Goal: Transaction & Acquisition: Download file/media

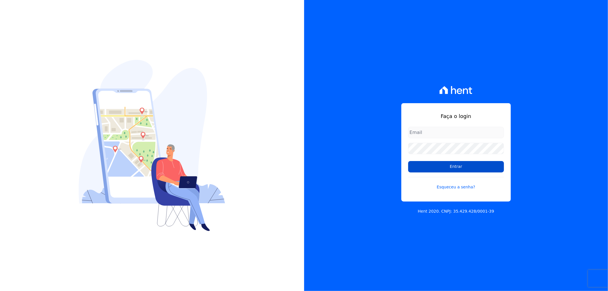
type input "recepcao@vilaurbe.com.br"
click at [443, 168] on input "Entrar" at bounding box center [456, 166] width 96 height 11
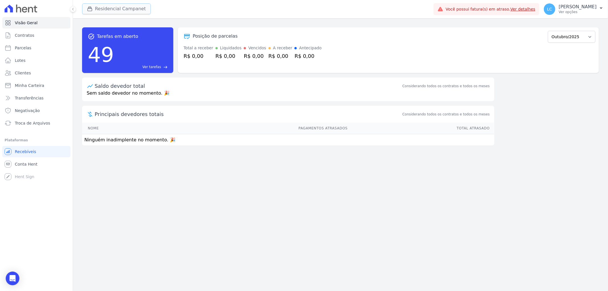
click at [114, 11] on button "Residencial Campanet" at bounding box center [116, 8] width 69 height 11
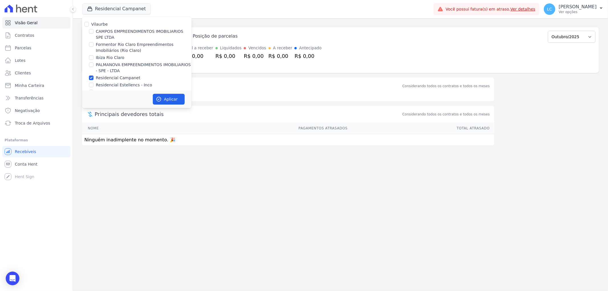
click at [88, 78] on div "Residencial Campanet" at bounding box center [136, 78] width 109 height 6
click at [89, 78] on input "Residencial Campanet" at bounding box center [91, 77] width 5 height 5
checkbox input "false"
click at [92, 32] on input "CAMPOS EMPREENDIMENTOS IMOBILIARIOS SPE LTDA" at bounding box center [91, 31] width 5 height 5
checkbox input "true"
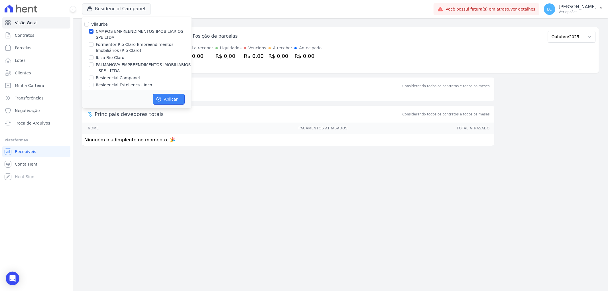
click at [169, 97] on button "Aplicar" at bounding box center [169, 99] width 32 height 11
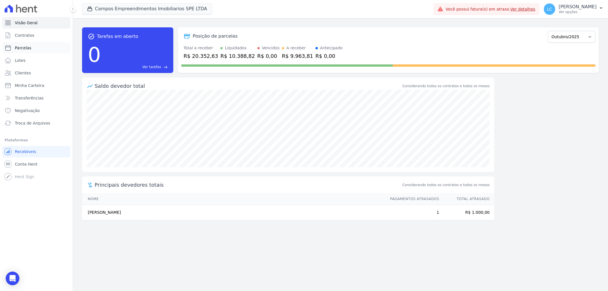
click at [33, 50] on link "Parcelas" at bounding box center [36, 47] width 68 height 11
select select
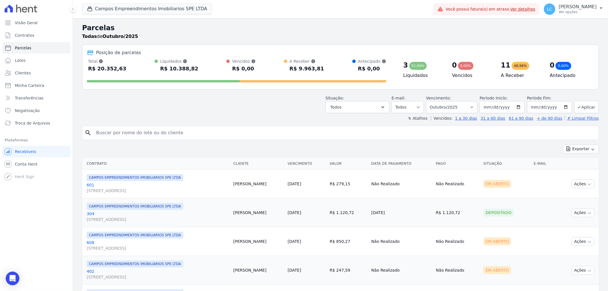
click at [119, 127] on input "search" at bounding box center [344, 132] width 503 height 11
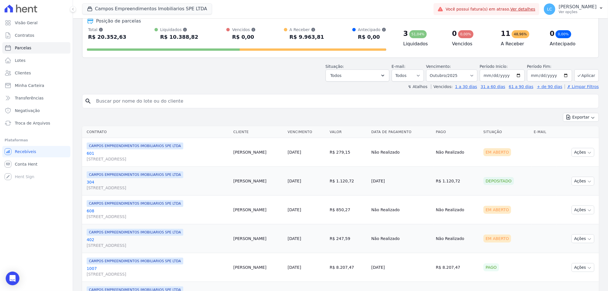
scroll to position [63, 0]
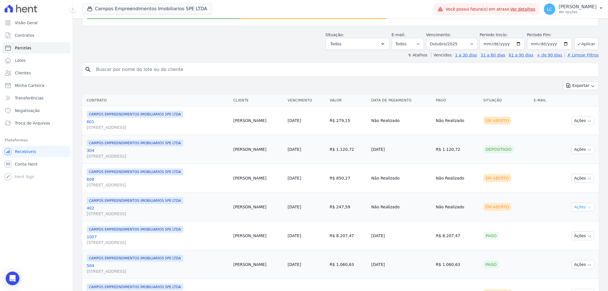
click at [579, 207] on button "Ações" at bounding box center [582, 207] width 23 height 9
click at [564, 219] on link "Ver boleto" at bounding box center [580, 220] width 55 height 11
click at [154, 8] on button "Campos Empreendimentos Imobiliarios SPE LTDA" at bounding box center [147, 8] width 130 height 11
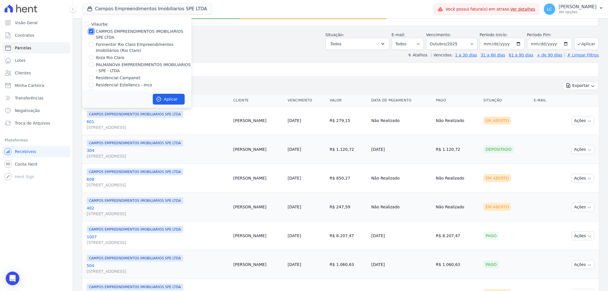
click at [92, 31] on input "CAMPOS EMPREENDIMENTOS IMOBILIARIOS SPE LTDA" at bounding box center [91, 31] width 5 height 5
checkbox input "false"
click at [93, 59] on div at bounding box center [91, 58] width 5 height 6
click at [91, 57] on input "Ibiza Rio Claro" at bounding box center [91, 57] width 5 height 5
checkbox input "true"
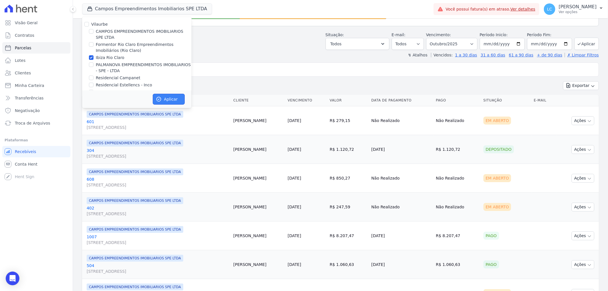
click at [159, 98] on icon "button" at bounding box center [159, 99] width 6 height 6
select select
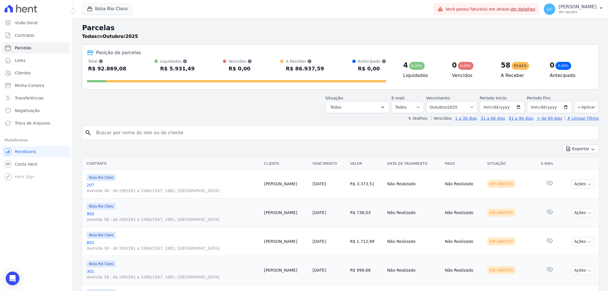
click at [212, 68] on div "Total Soma das parcelas pagas, vencidas, em aberto e agendadas. Não considera p…" at bounding box center [236, 65] width 299 height 15
click at [148, 130] on input "search" at bounding box center [344, 132] width 503 height 11
paste input "Nathalia Gonsales Ferreira"
type input "Nathalia Gonsales Ferreira"
select select
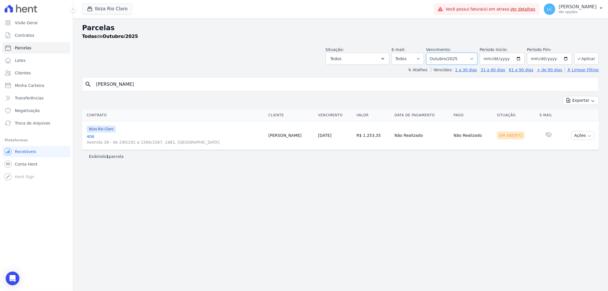
click at [473, 59] on select "Filtrar por período ──────── Todos os meses Abril/2023 Maio/2023 Junho/2023 Jul…" at bounding box center [451, 59] width 51 height 12
select select "all"
click at [434, 53] on select "Filtrar por período ──────── Todos os meses Abril/2023 Maio/2023 Junho/2023 Jul…" at bounding box center [451, 59] width 51 height 12
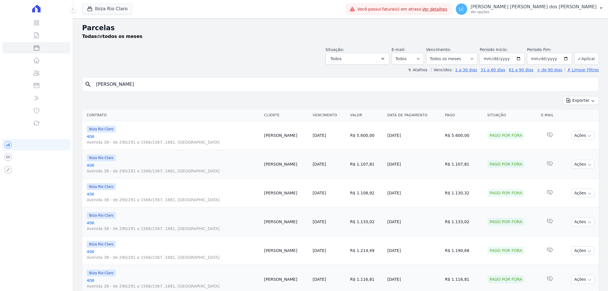
select select
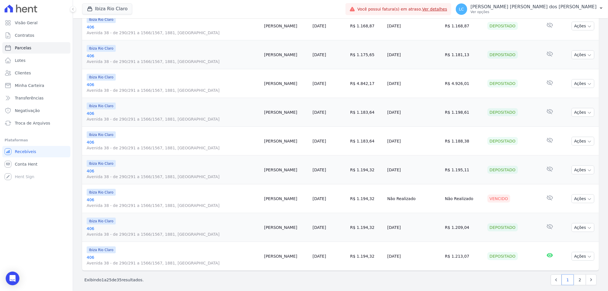
scroll to position [575, 0]
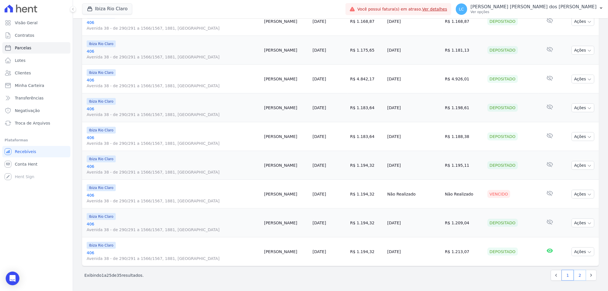
click at [575, 276] on link "2" at bounding box center [580, 275] width 12 height 11
select select
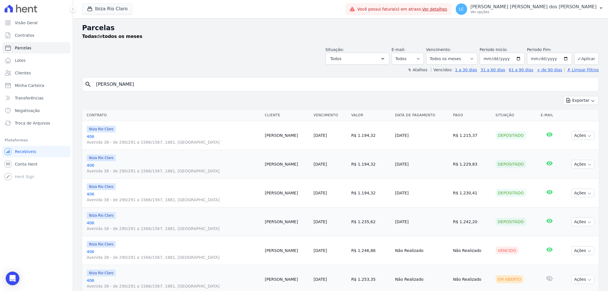
scroll to position [63, 0]
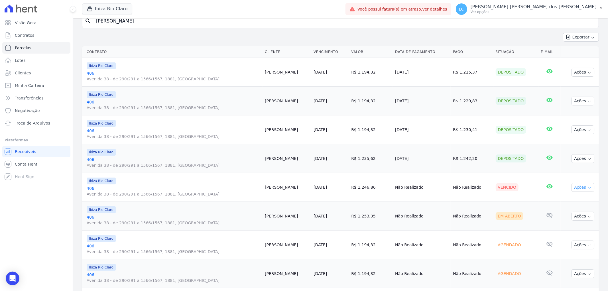
click at [573, 187] on button "Ações" at bounding box center [582, 187] width 23 height 9
click at [564, 200] on link "Ver boleto" at bounding box center [580, 200] width 55 height 11
click at [525, 233] on td "Agendado" at bounding box center [515, 244] width 45 height 29
click at [101, 9] on button "Ibiza Rio Claro" at bounding box center [107, 8] width 50 height 11
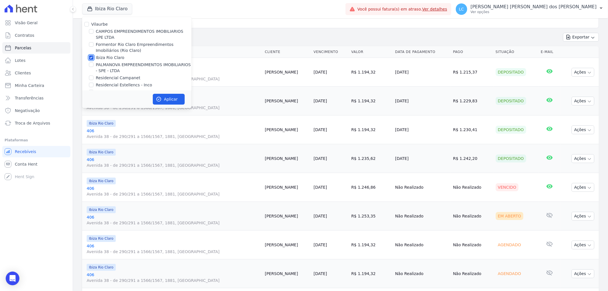
click at [92, 57] on input "Ibiza Rio Claro" at bounding box center [91, 57] width 5 height 5
checkbox input "false"
click at [90, 33] on input "CAMPOS EMPREENDIMENTOS IMOBILIARIOS SPE LTDA" at bounding box center [91, 31] width 5 height 5
checkbox input "true"
click at [158, 99] on icon "button" at bounding box center [159, 99] width 4 height 4
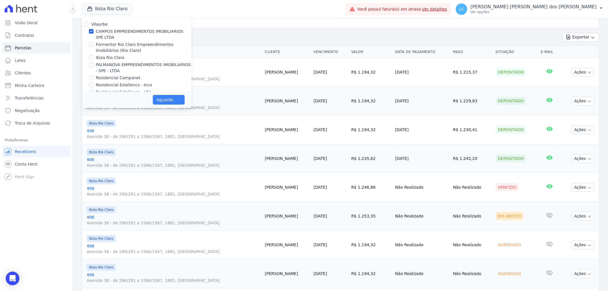
select select
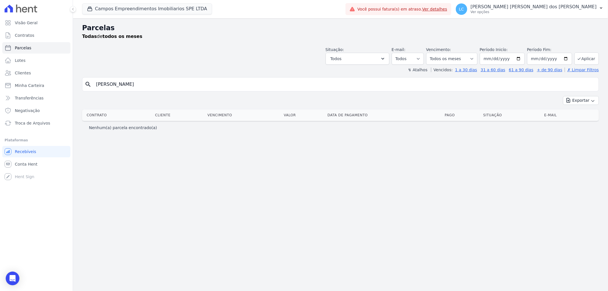
drag, startPoint x: 163, startPoint y: 84, endPoint x: -54, endPoint y: 72, distance: 217.1
click at [0, 72] on html "Visão Geral Contratos Parcelas Lotes Clientes Minha Carteira Transferências Neg…" at bounding box center [304, 145] width 608 height 291
click at [25, 49] on span "Parcelas" at bounding box center [23, 48] width 17 height 6
select select
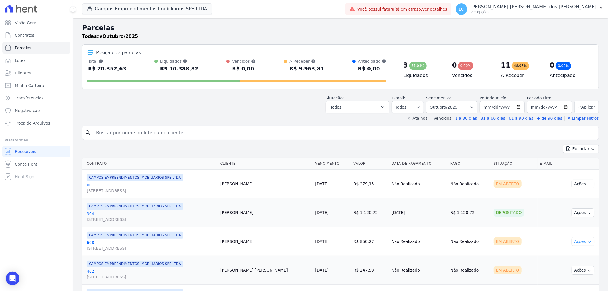
click at [576, 241] on button "Ações" at bounding box center [582, 241] width 23 height 9
click at [564, 252] on link "Ver boleto" at bounding box center [580, 254] width 55 height 11
click at [104, 5] on button "Campos Empreendimentos Imobiliarios SPE LTDA" at bounding box center [147, 8] width 130 height 11
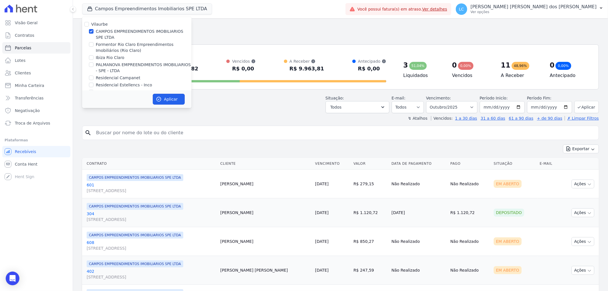
drag, startPoint x: 168, startPoint y: 98, endPoint x: 198, endPoint y: 89, distance: 31.9
click at [169, 97] on button "Aplicar" at bounding box center [169, 99] width 32 height 11
select select
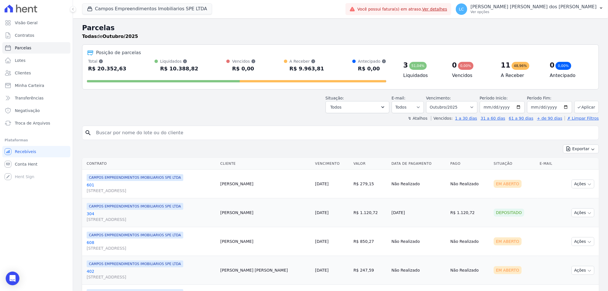
click at [464, 8] on span "LC" at bounding box center [461, 9] width 5 height 4
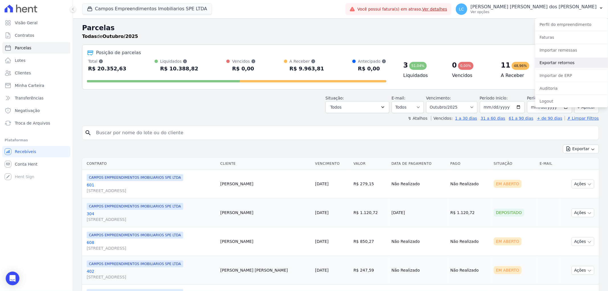
click at [559, 64] on link "Exportar retornos" at bounding box center [571, 63] width 73 height 10
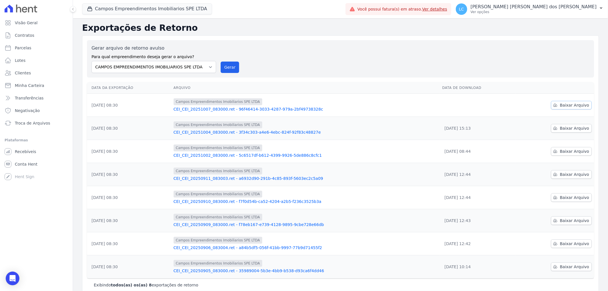
click at [560, 107] on span "Baixar Arquivo" at bounding box center [574, 105] width 29 height 6
click at [122, 7] on button "Campos Empreendimentos Imobiliarios SPE LTDA" at bounding box center [147, 8] width 130 height 11
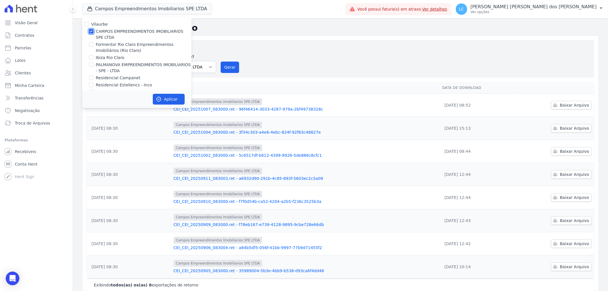
click at [91, 30] on input "CAMPOS EMPREENDIMENTOS IMOBILIARIOS SPE LTDA" at bounding box center [91, 31] width 5 height 5
checkbox input "false"
click at [91, 45] on input "Formentor Rio Claro Empreendimentos Imobiliários (Rio Claro)" at bounding box center [91, 44] width 5 height 5
checkbox input "true"
click at [164, 98] on button "Aplicar" at bounding box center [169, 99] width 32 height 11
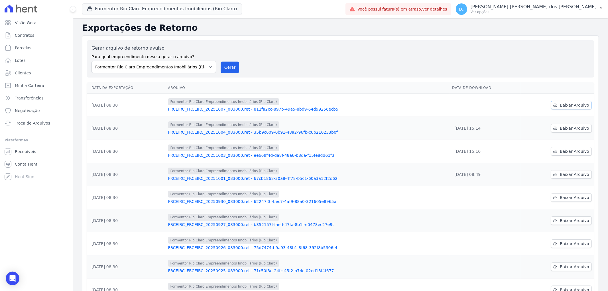
click at [570, 104] on span "Baixar Arquivo" at bounding box center [574, 105] width 29 height 6
click at [123, 10] on button "Formentor Rio Claro Empreendimentos Imobiliários (Rio Claro)" at bounding box center [162, 8] width 160 height 11
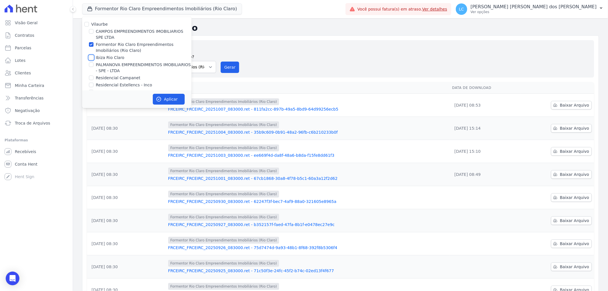
click at [91, 58] on input "Ibiza Rio Claro" at bounding box center [91, 57] width 5 height 5
checkbox input "true"
click at [93, 43] on input "Formentor Rio Claro Empreendimentos Imobiliários (Rio Claro)" at bounding box center [91, 44] width 5 height 5
checkbox input "false"
click at [173, 100] on button "Aplicar" at bounding box center [169, 99] width 32 height 11
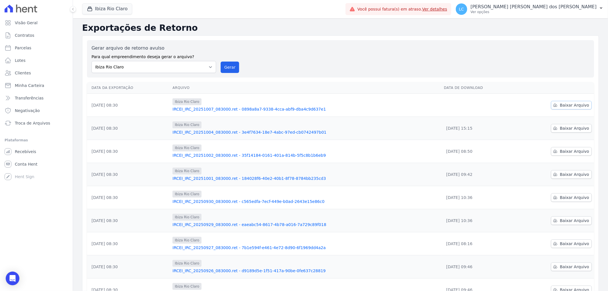
click at [560, 106] on span "Baixar Arquivo" at bounding box center [574, 105] width 29 height 6
click at [110, 7] on button "Ibiza Rio Claro" at bounding box center [107, 8] width 50 height 11
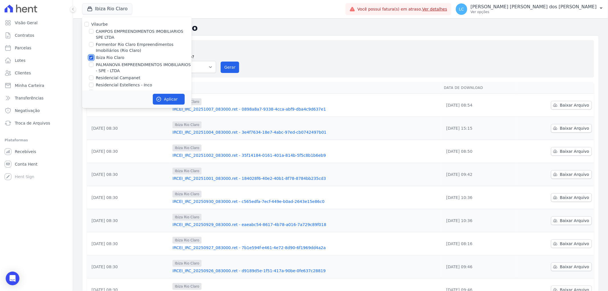
click at [91, 58] on input "Ibiza Rio Claro" at bounding box center [91, 57] width 5 height 5
checkbox input "false"
click at [90, 68] on div "PALMANOVA EMPREENDIMENTOS IMOBILIARIOS - SPE - LTDA" at bounding box center [136, 68] width 109 height 12
click at [90, 64] on input "PALMANOVA EMPREENDIMENTOS IMOBILIARIOS - SPE - LTDA" at bounding box center [91, 64] width 5 height 5
checkbox input "true"
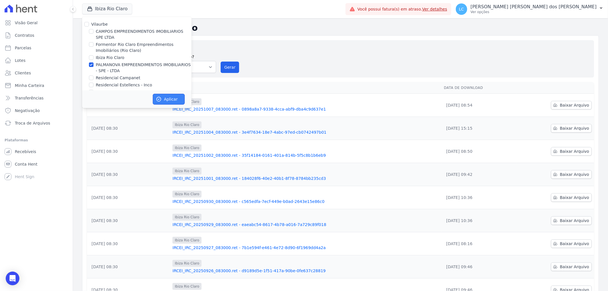
click at [171, 96] on button "Aplicar" at bounding box center [169, 99] width 32 height 11
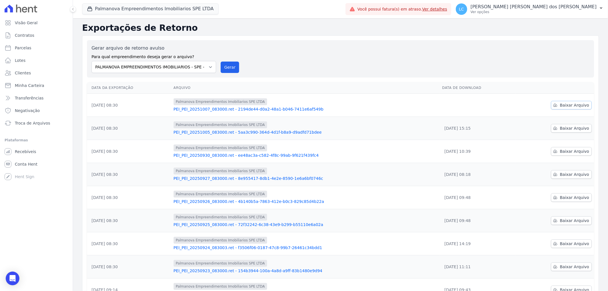
click at [569, 105] on span "Baixar Arquivo" at bounding box center [574, 105] width 29 height 6
click at [131, 6] on button "Palmanova Empreendimentos Imobiliarios SPE LTDA" at bounding box center [150, 8] width 136 height 11
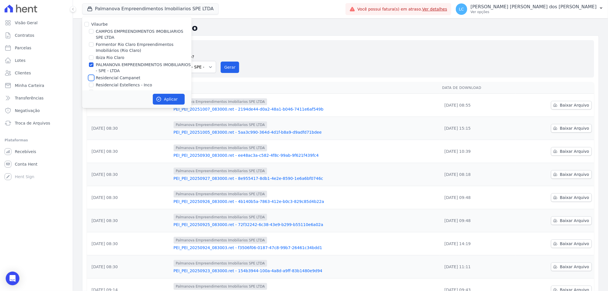
click at [91, 78] on input "Residencial Campanet" at bounding box center [91, 77] width 5 height 5
checkbox input "true"
click at [92, 66] on input "PALMANOVA EMPREENDIMENTOS IMOBILIARIOS - SPE - LTDA" at bounding box center [91, 64] width 5 height 5
checkbox input "false"
click at [172, 95] on button "Aplicar" at bounding box center [169, 99] width 32 height 11
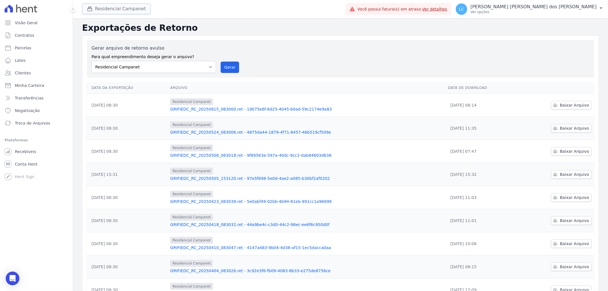
click at [115, 10] on button "Residencial Campanet" at bounding box center [116, 8] width 69 height 11
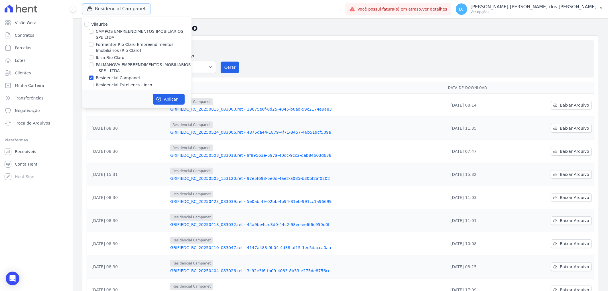
scroll to position [9, 0]
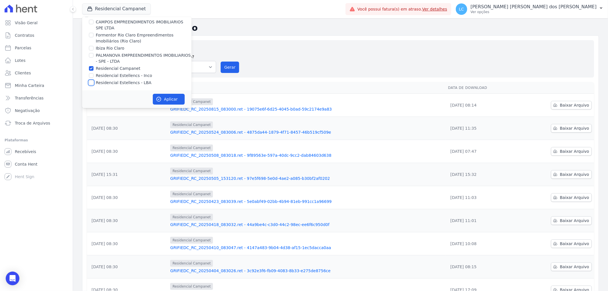
drag, startPoint x: 91, startPoint y: 81, endPoint x: 92, endPoint y: 75, distance: 5.3
click at [91, 80] on input "Residencial Estellencs - LBA" at bounding box center [91, 82] width 5 height 5
checkbox input "true"
click at [92, 67] on input "Residencial Campanet" at bounding box center [91, 68] width 5 height 5
checkbox input "false"
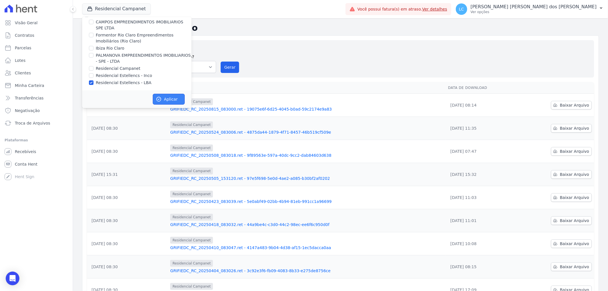
click at [169, 100] on button "Aplicar" at bounding box center [169, 99] width 32 height 11
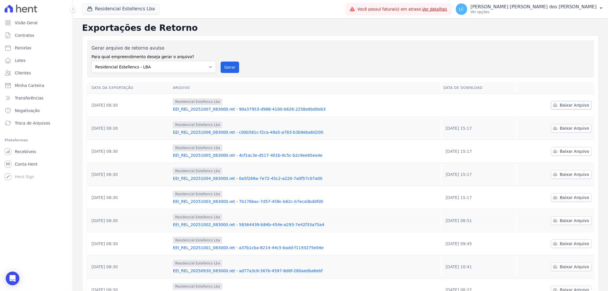
click at [560, 105] on span "Baixar Arquivo" at bounding box center [574, 105] width 29 height 6
